Goal: Information Seeking & Learning: Learn about a topic

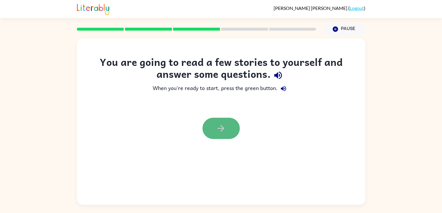
click at [214, 128] on button "button" at bounding box center [220, 128] width 37 height 21
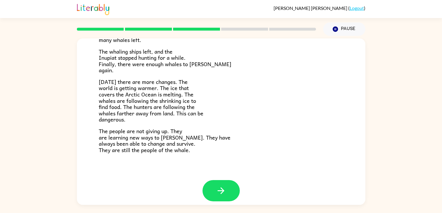
scroll to position [191, 0]
click at [218, 189] on icon "button" at bounding box center [221, 191] width 10 height 10
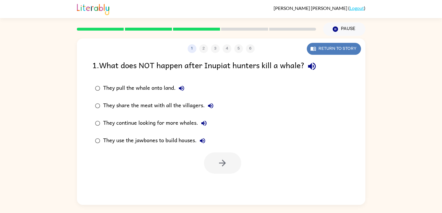
click at [316, 52] on button "Return to story" at bounding box center [334, 49] width 54 height 12
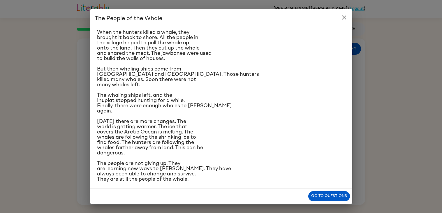
scroll to position [86, 0]
click at [317, 194] on button "Go to questions" at bounding box center [329, 196] width 42 height 10
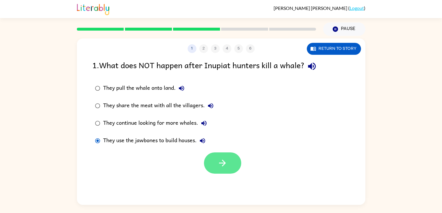
click at [212, 162] on button "button" at bounding box center [222, 162] width 37 height 21
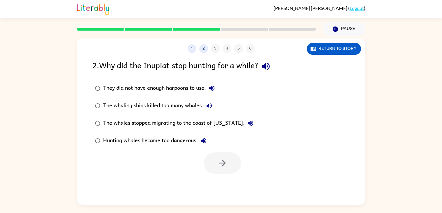
click at [200, 103] on div "The whaling ships killed too many whales." at bounding box center [159, 106] width 112 height 12
click at [226, 161] on icon "button" at bounding box center [222, 163] width 10 height 10
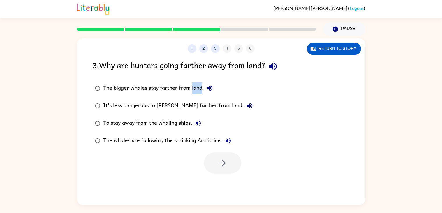
click at [161, 197] on div "1 2 3 4 5 6 Return to story 3 . Why are hunters going farther away from land? T…" at bounding box center [221, 121] width 288 height 166
click at [221, 162] on div at bounding box center [222, 162] width 37 height 21
click at [221, 163] on div at bounding box center [222, 162] width 37 height 21
click at [196, 137] on div "The whales are following the shrinking Arctic ice." at bounding box center [168, 141] width 131 height 12
click at [215, 162] on button "button" at bounding box center [222, 162] width 37 height 21
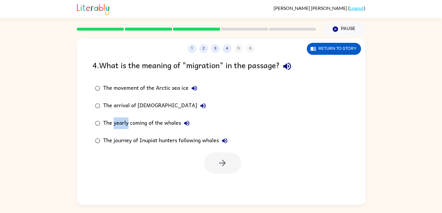
click at [125, 137] on div "The movement of the Arctic sea ice The arrival of [DEMOGRAPHIC_DATA] The yearly…" at bounding box center [165, 115] width 146 height 70
click at [103, 123] on div "The yearly coming of the whales" at bounding box center [147, 123] width 89 height 12
click at [215, 159] on button "button" at bounding box center [222, 162] width 37 height 21
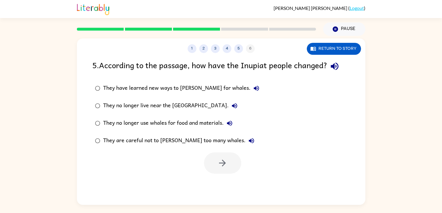
click at [196, 126] on div "They no longer use whales for food and materials." at bounding box center [169, 123] width 132 height 12
click at [219, 154] on button "button" at bounding box center [222, 162] width 37 height 21
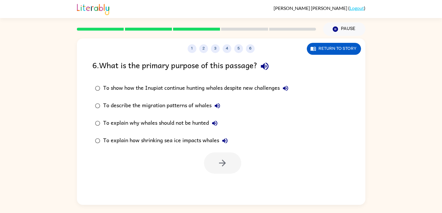
click at [201, 124] on div "To explain why whales should not be hunted" at bounding box center [161, 123] width 117 height 12
click at [225, 163] on icon "button" at bounding box center [222, 163] width 7 height 7
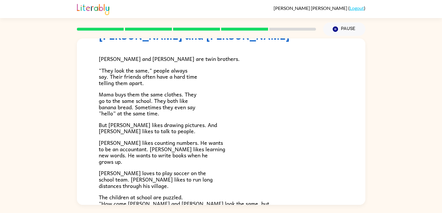
scroll to position [126, 0]
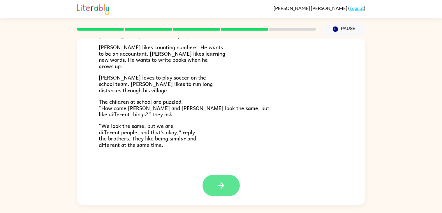
click at [218, 193] on button "button" at bounding box center [220, 185] width 37 height 21
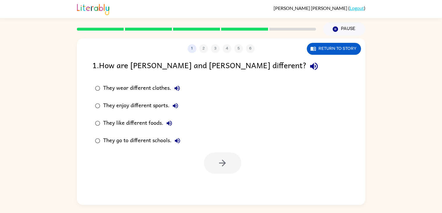
scroll to position [0, 0]
click at [118, 89] on div "They wear different clothes." at bounding box center [143, 88] width 80 height 12
click at [213, 160] on button "button" at bounding box center [222, 162] width 37 height 21
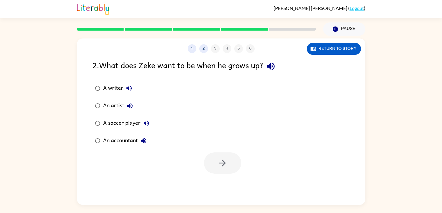
click at [308, 53] on div "Return to story" at bounding box center [334, 49] width 54 height 12
click at [325, 49] on button "Return to story" at bounding box center [334, 49] width 54 height 12
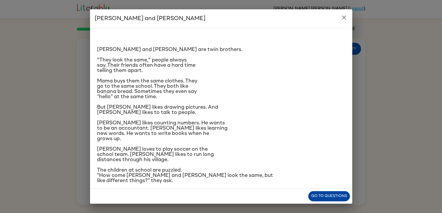
click at [339, 196] on button "Go to questions" at bounding box center [329, 196] width 42 height 10
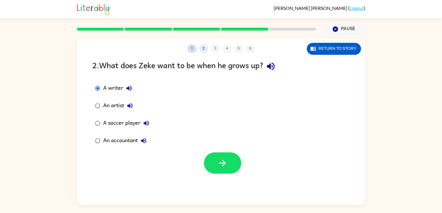
click at [193, 48] on button "1" at bounding box center [192, 48] width 9 height 9
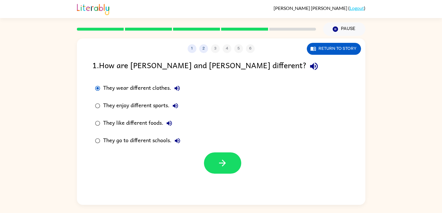
click at [199, 104] on div "They wear different clothes. They enjoy different sports. They like different f…" at bounding box center [228, 115] width 273 height 70
click at [134, 108] on div "They enjoy different sports." at bounding box center [142, 106] width 78 height 12
click at [231, 162] on button "button" at bounding box center [222, 162] width 37 height 21
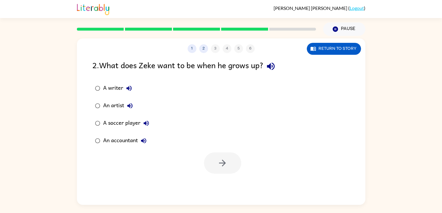
click at [110, 86] on div "A writer" at bounding box center [119, 88] width 32 height 12
click at [214, 168] on button "button" at bounding box center [222, 162] width 37 height 21
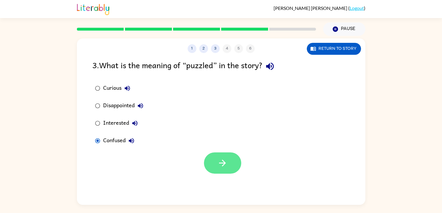
click at [227, 160] on icon "button" at bounding box center [222, 163] width 10 height 10
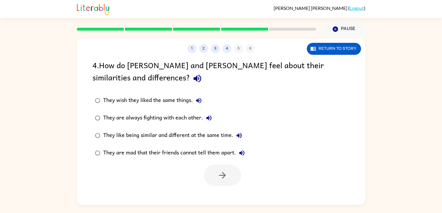
click at [216, 155] on div "They are mad that their friends cannot tell them apart." at bounding box center [175, 153] width 145 height 12
click at [225, 174] on icon "button" at bounding box center [222, 175] width 10 height 10
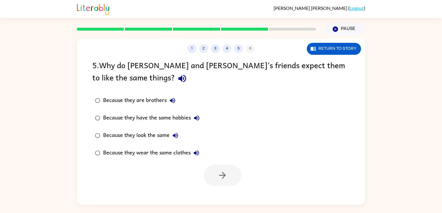
click at [162, 134] on div "Because they look the same" at bounding box center [142, 136] width 78 height 12
click at [216, 182] on button "button" at bounding box center [222, 175] width 37 height 21
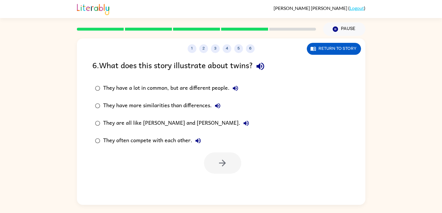
click at [212, 88] on div "They have a lot in common, but are different people." at bounding box center [172, 88] width 138 height 12
click at [230, 167] on button "button" at bounding box center [222, 162] width 37 height 21
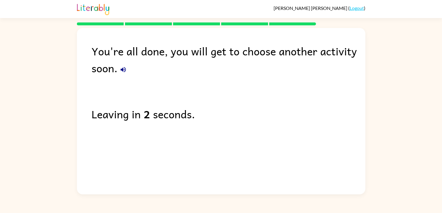
click at [213, 63] on div "You're all done, you will get to choose another activity soon." at bounding box center [228, 60] width 274 height 34
